Goal: Task Accomplishment & Management: Use online tool/utility

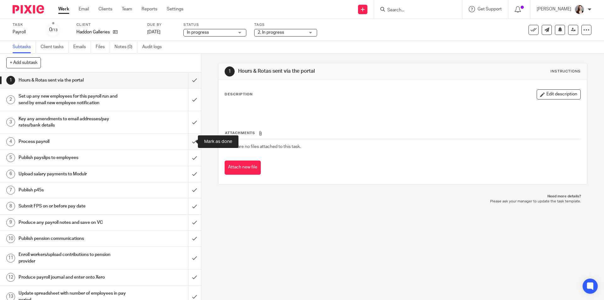
click at [190, 143] on input "submit" at bounding box center [100, 142] width 201 height 16
click at [187, 123] on input "submit" at bounding box center [100, 122] width 201 height 22
click at [185, 97] on input "submit" at bounding box center [100, 99] width 201 height 22
click at [186, 78] on input "submit" at bounding box center [100, 80] width 201 height 16
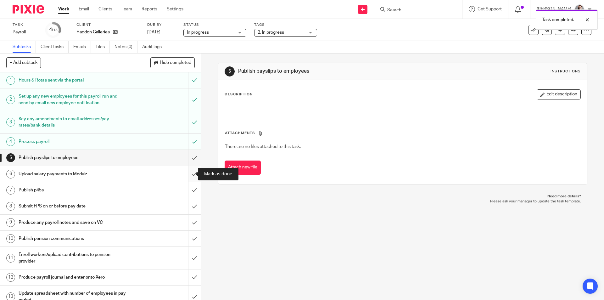
click at [190, 173] on input "submit" at bounding box center [100, 174] width 201 height 16
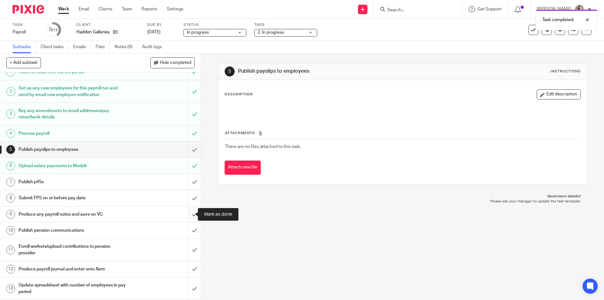
click at [186, 216] on input "submit" at bounding box center [100, 214] width 201 height 16
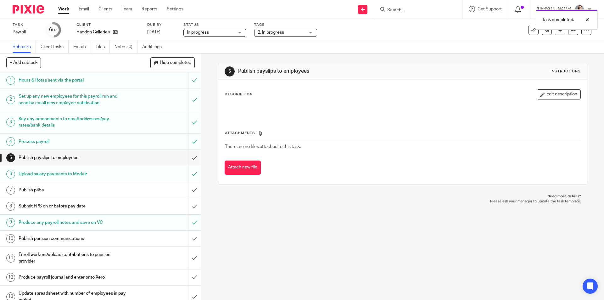
scroll to position [8, 0]
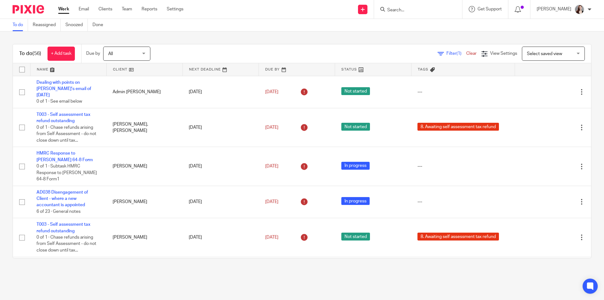
scroll to position [210, 0]
